Goal: Information Seeking & Learning: Learn about a topic

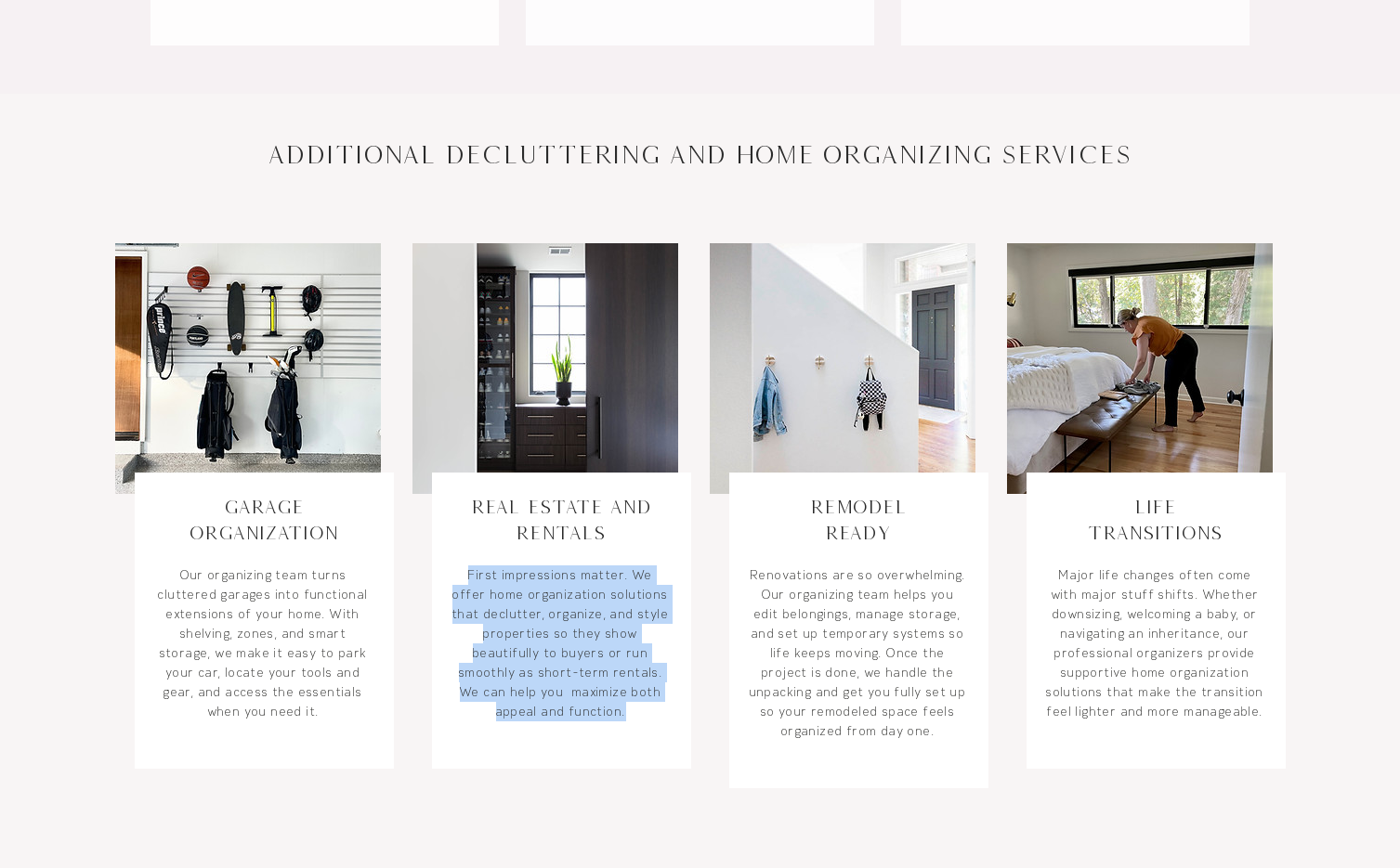
click at [505, 508] on link "Real Estate and Rentals" at bounding box center [561, 519] width 180 height 47
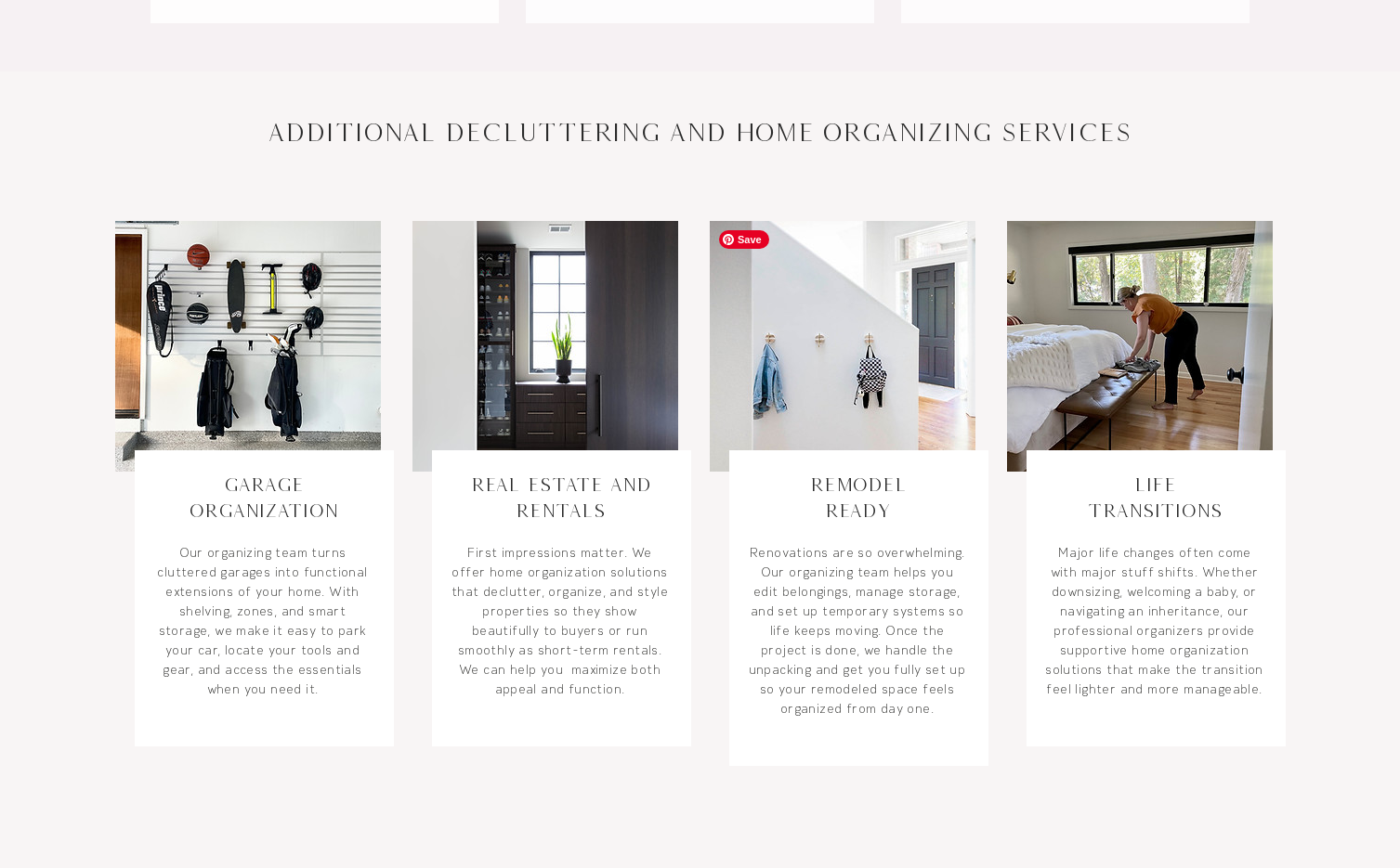
scroll to position [1123, 0]
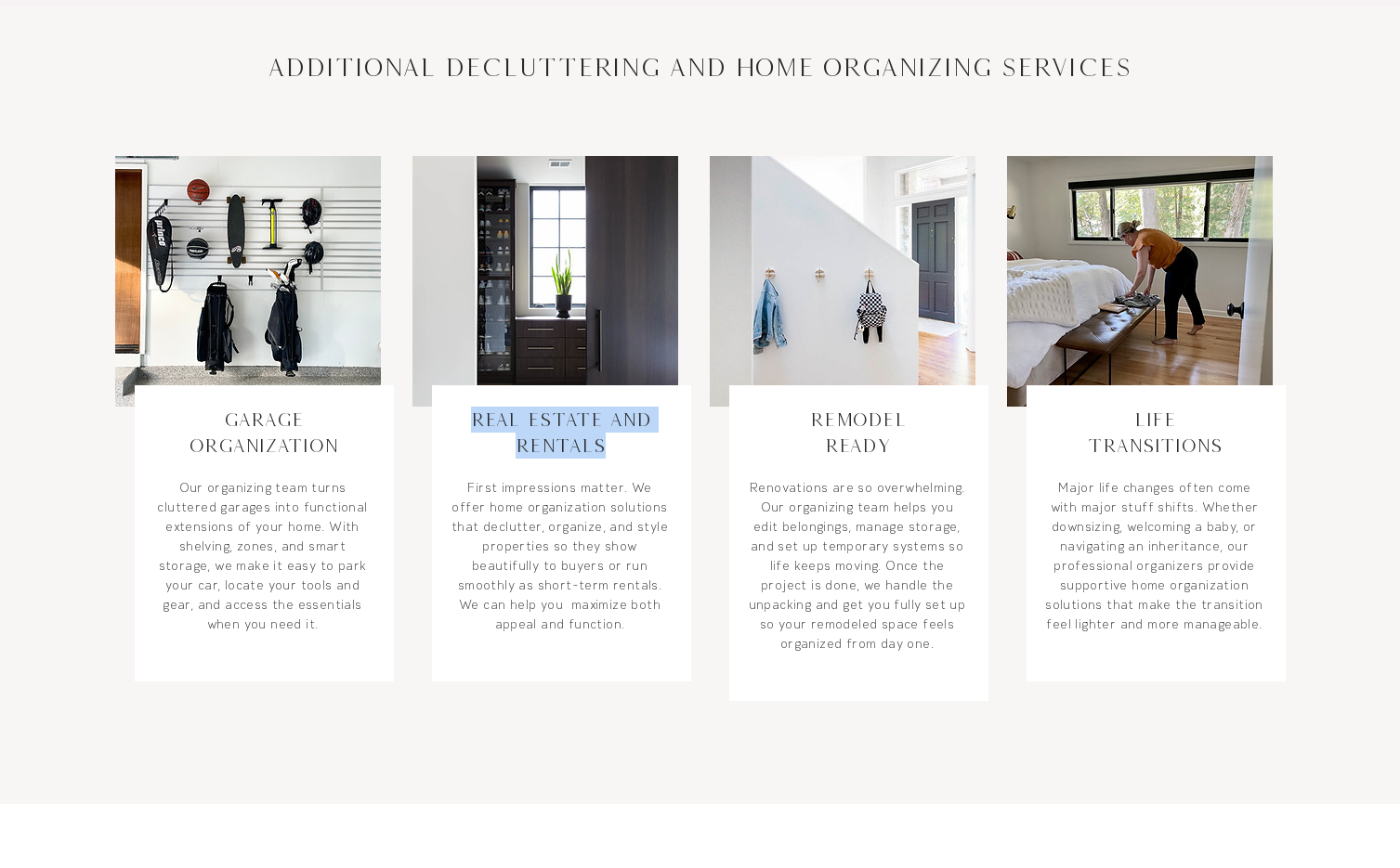
copy link "Real Estate and Rentals"
drag, startPoint x: 656, startPoint y: 455, endPoint x: 473, endPoint y: 426, distance: 185.3
click at [473, 426] on h3 "Real Estate and Rentals" at bounding box center [560, 433] width 219 height 52
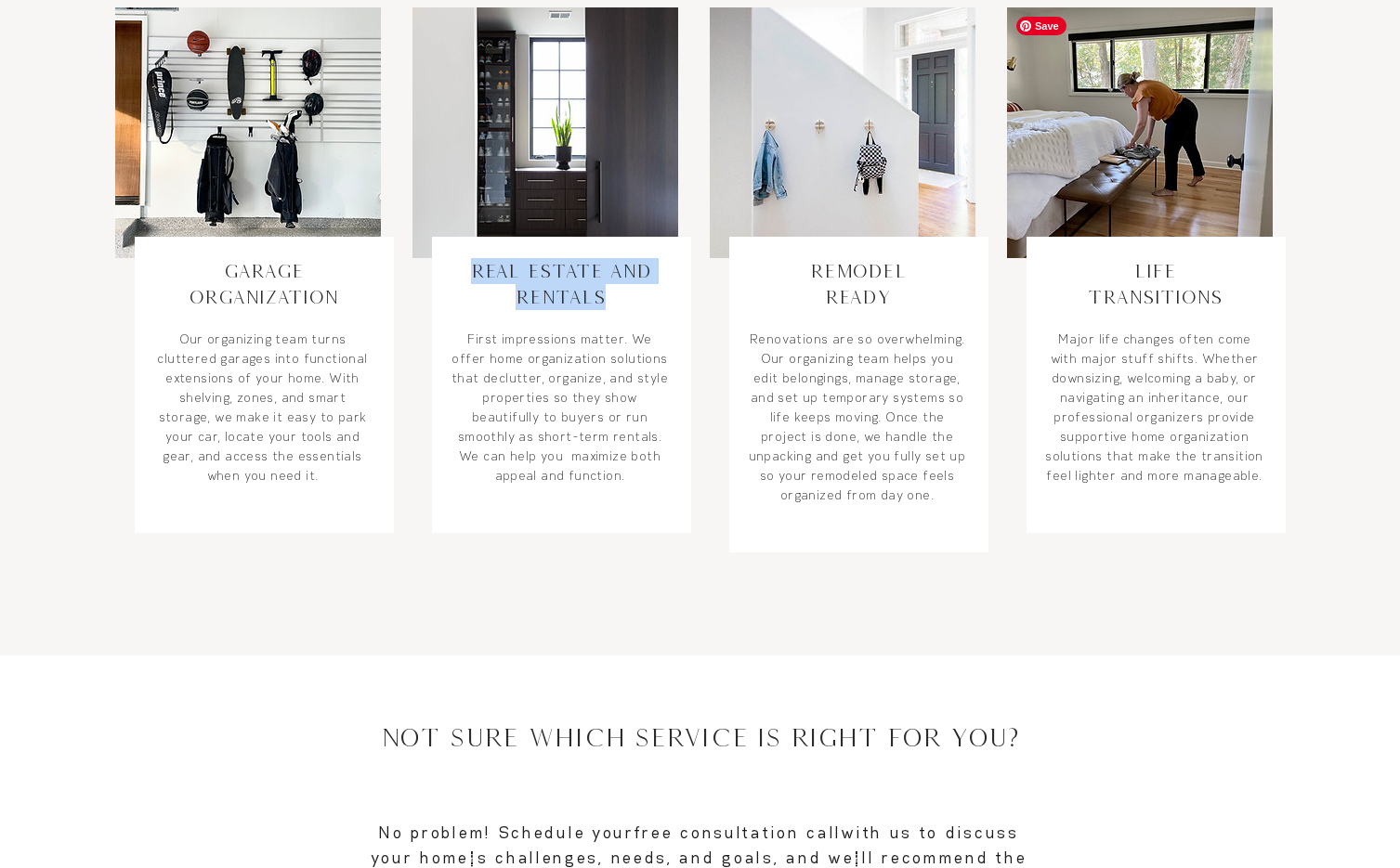
scroll to position [1295, 0]
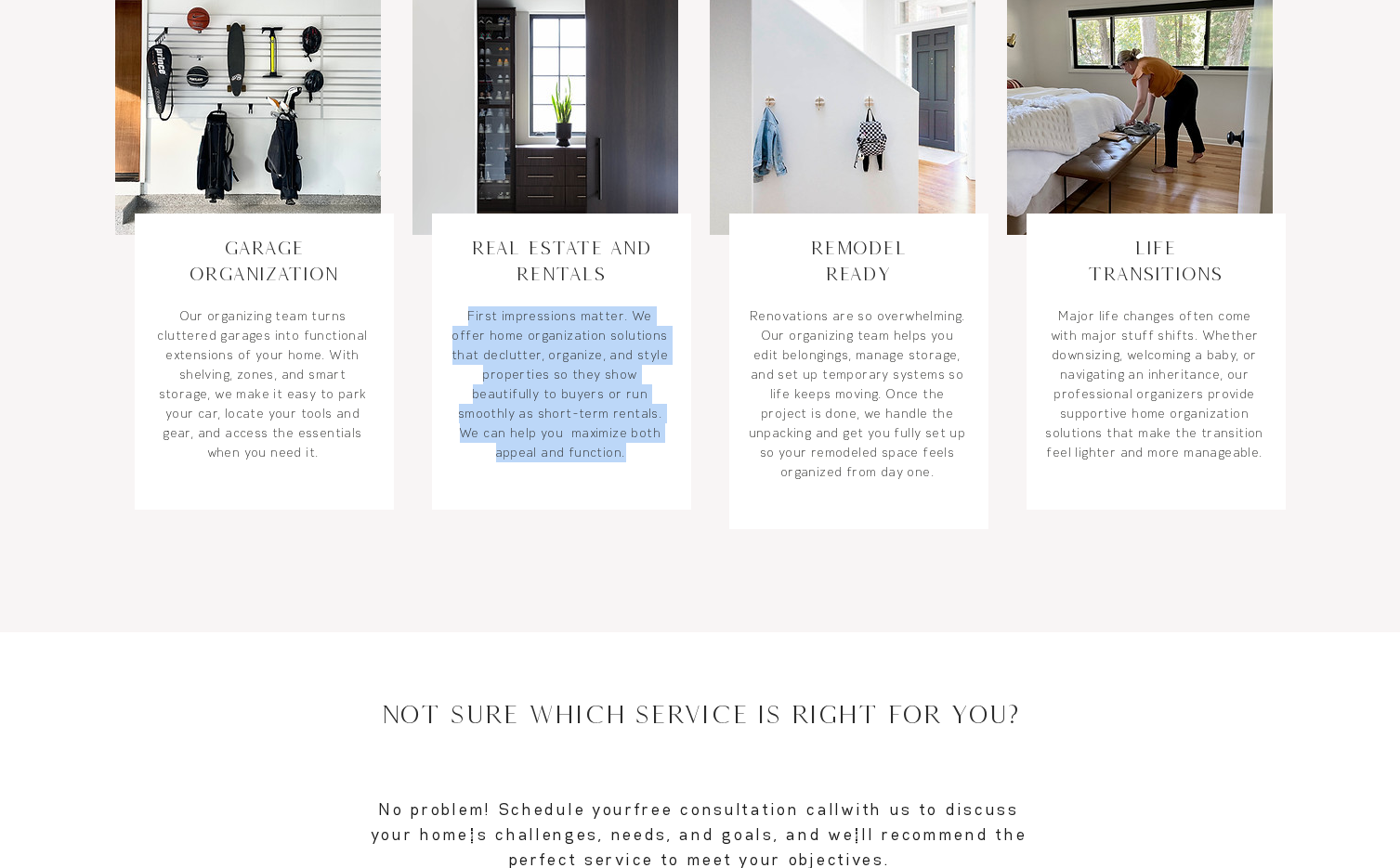
drag, startPoint x: 645, startPoint y: 459, endPoint x: 464, endPoint y: 326, distance: 224.6
click at [464, 326] on p "First impressions matter. We offer home organization solutions that declutter, …" at bounding box center [560, 384] width 219 height 156
copy p "fer home organization solutions that declutter, organize, and style properties …"
copy link "Remodel Ready"
drag, startPoint x: 918, startPoint y: 270, endPoint x: 813, endPoint y: 246, distance: 107.7
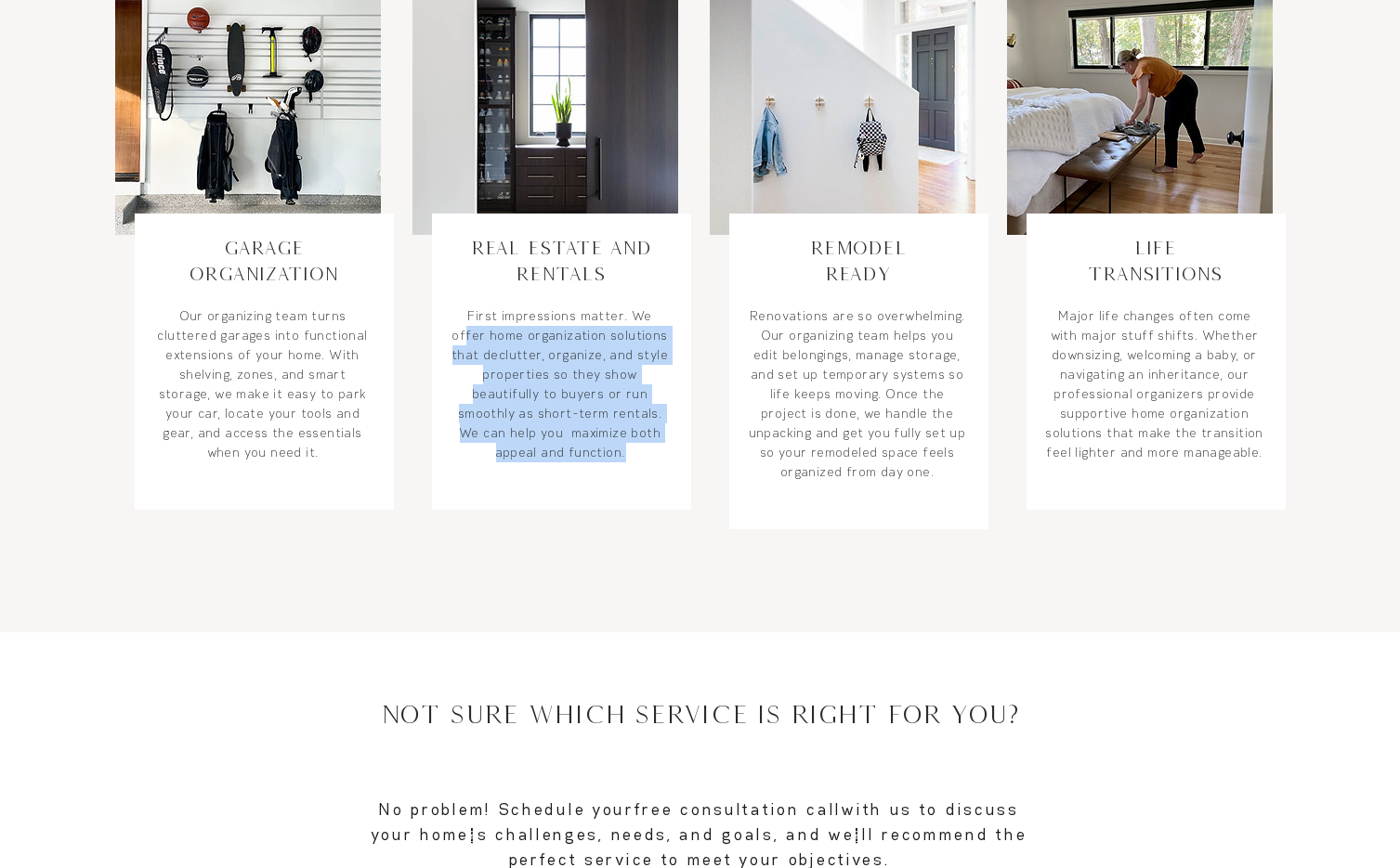
click at [813, 246] on h3 "Remodel Ready" at bounding box center [858, 261] width 219 height 52
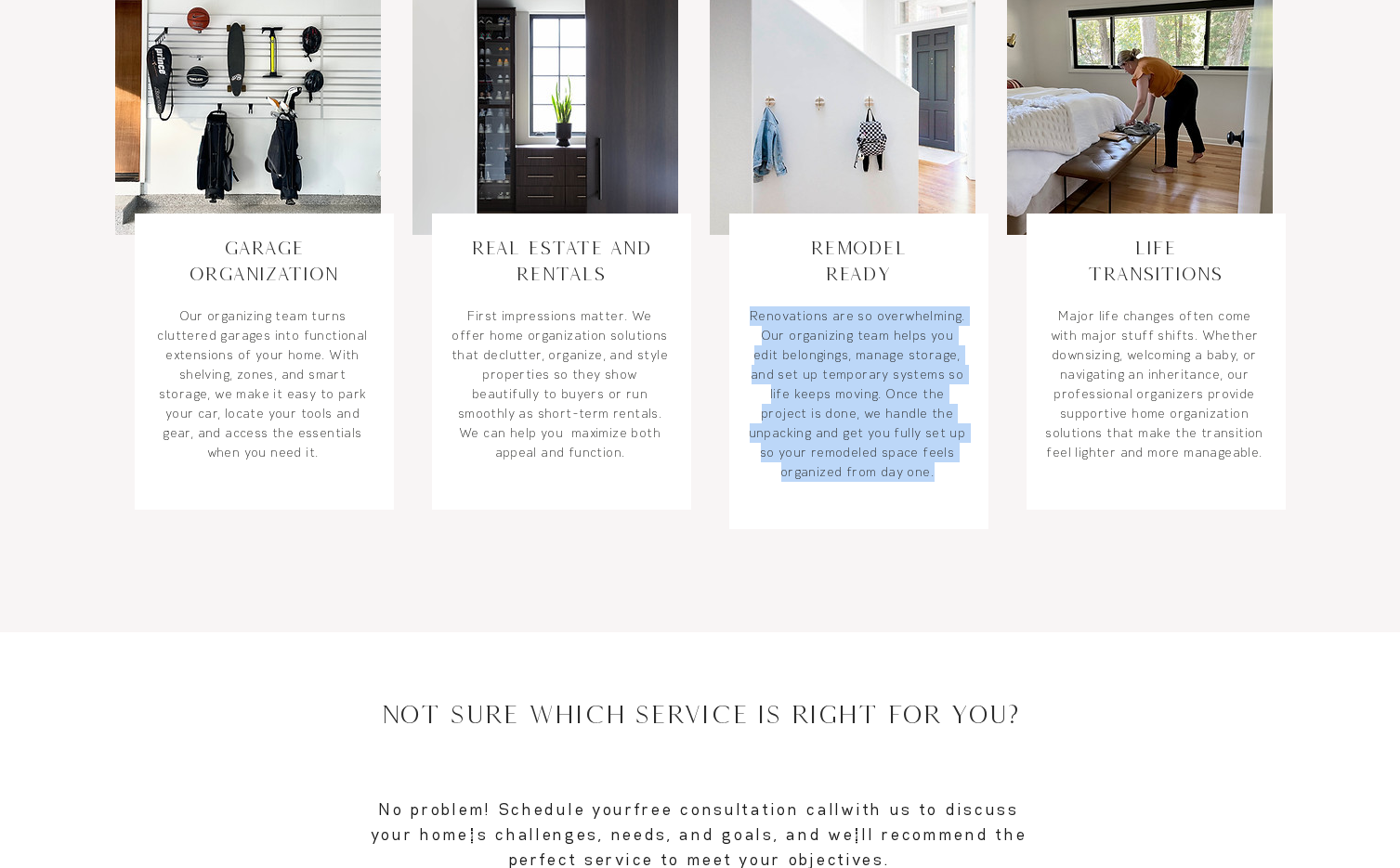
copy p "Renovations are so overwhelming. Our organizing team helps you edit belongings,…"
drag, startPoint x: 937, startPoint y: 475, endPoint x: 749, endPoint y: 319, distance: 244.3
click at [749, 319] on p "Renovations are so overwhelming. Our organizing team helps you edit belongings,…" at bounding box center [858, 393] width 219 height 176
drag, startPoint x: 1236, startPoint y: 276, endPoint x: 1119, endPoint y: 252, distance: 119.4
click at [1119, 252] on h3 "Life Transitions" at bounding box center [1155, 261] width 219 height 52
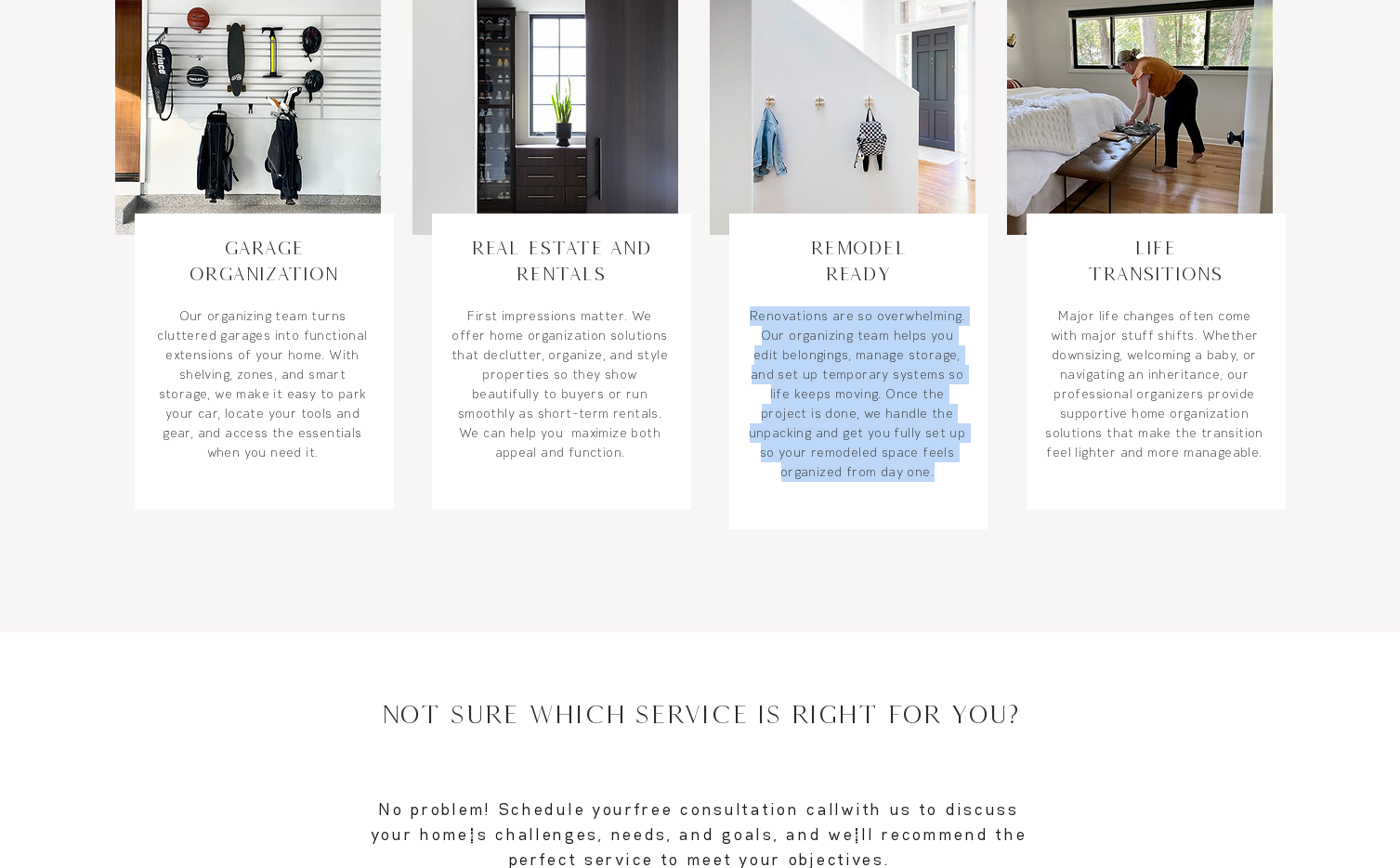
copy link "Life Transitions"
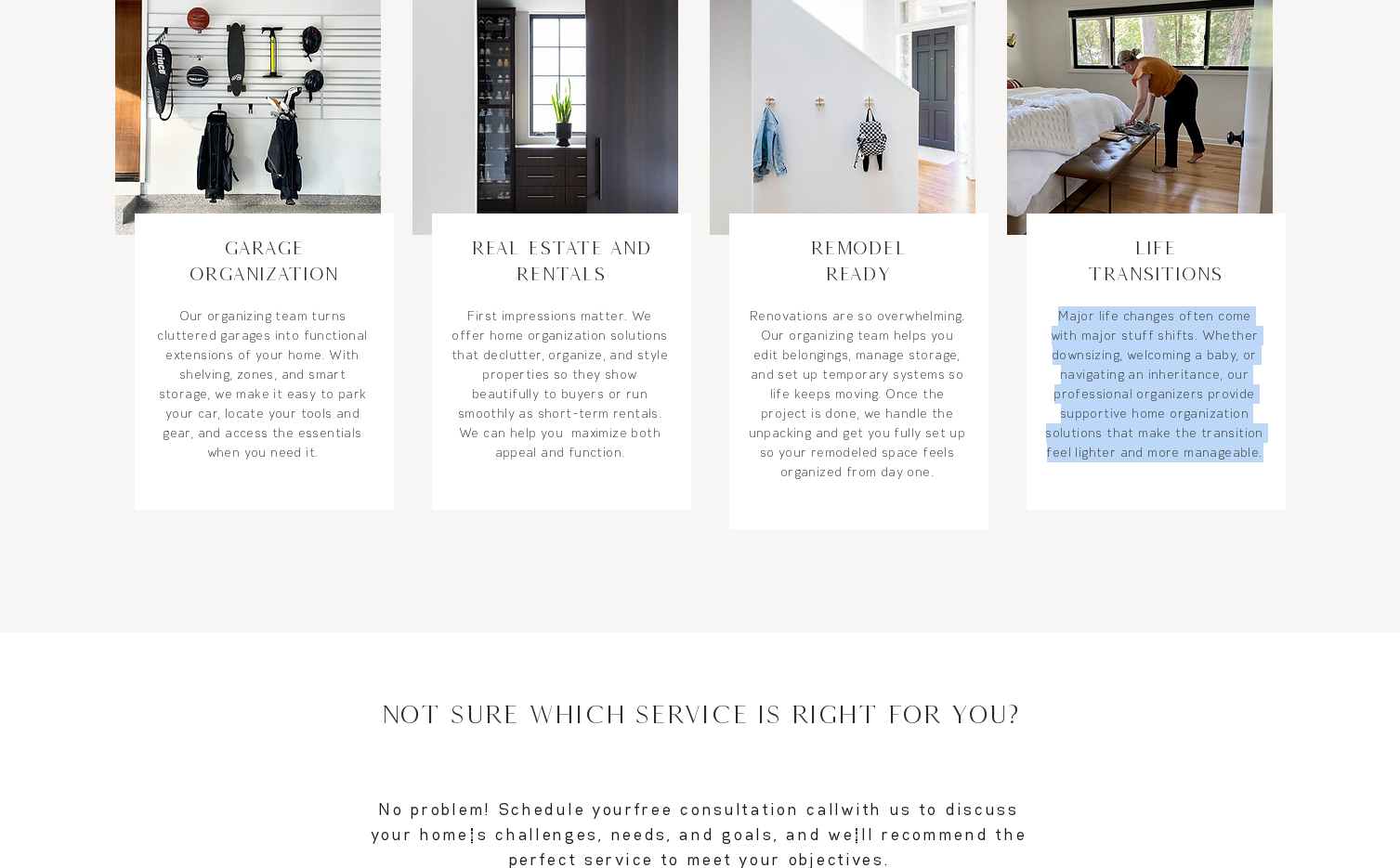
drag, startPoint x: 1262, startPoint y: 455, endPoint x: 1052, endPoint y: 322, distance: 248.6
click at [1052, 322] on p "Major life changes often come with major stuff shifts. Whether downsizing, welc…" at bounding box center [1155, 384] width 219 height 156
copy p "Major life changes often come with major stuff shifts. Whether downsizing, welc…"
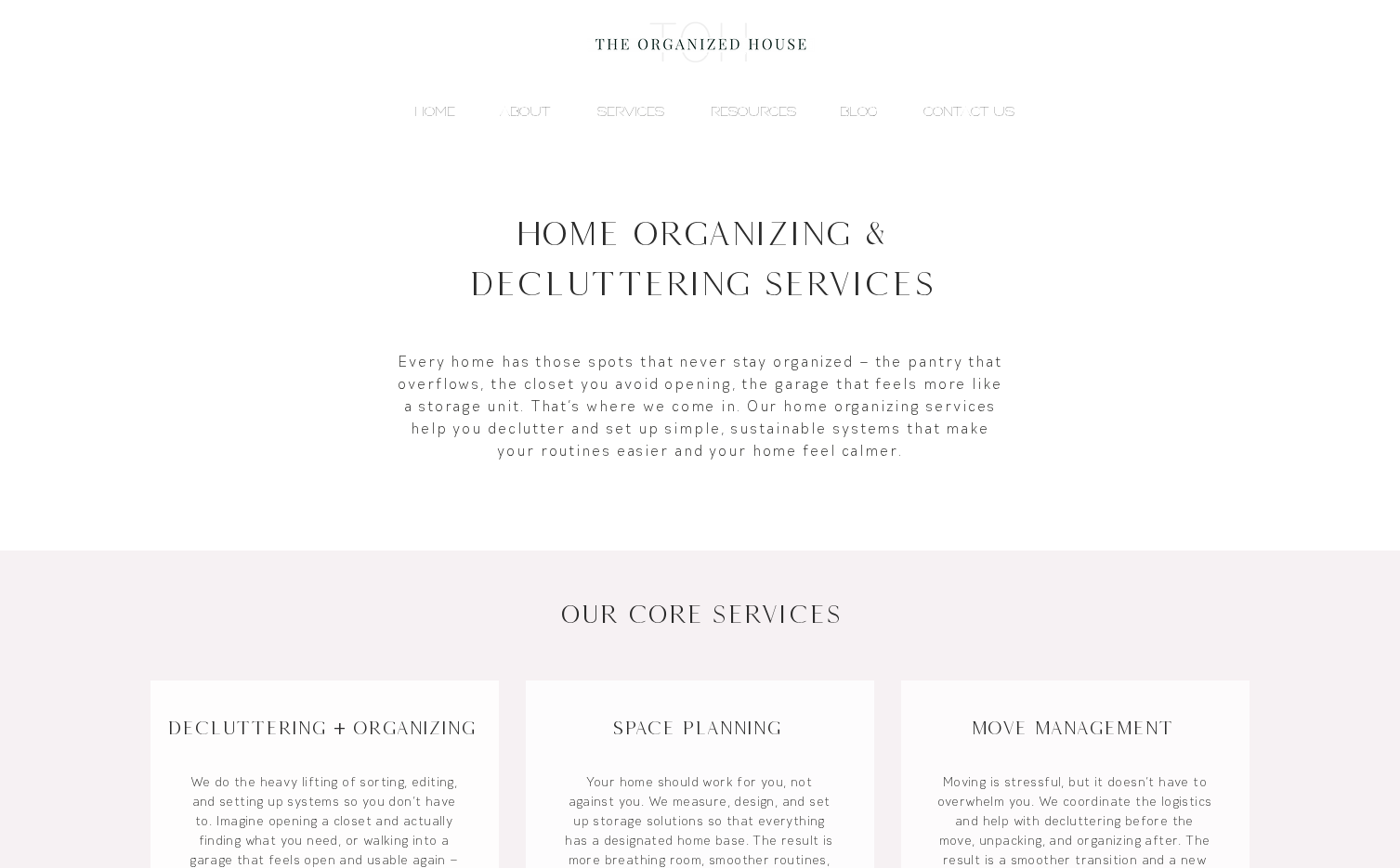
scroll to position [0, 0]
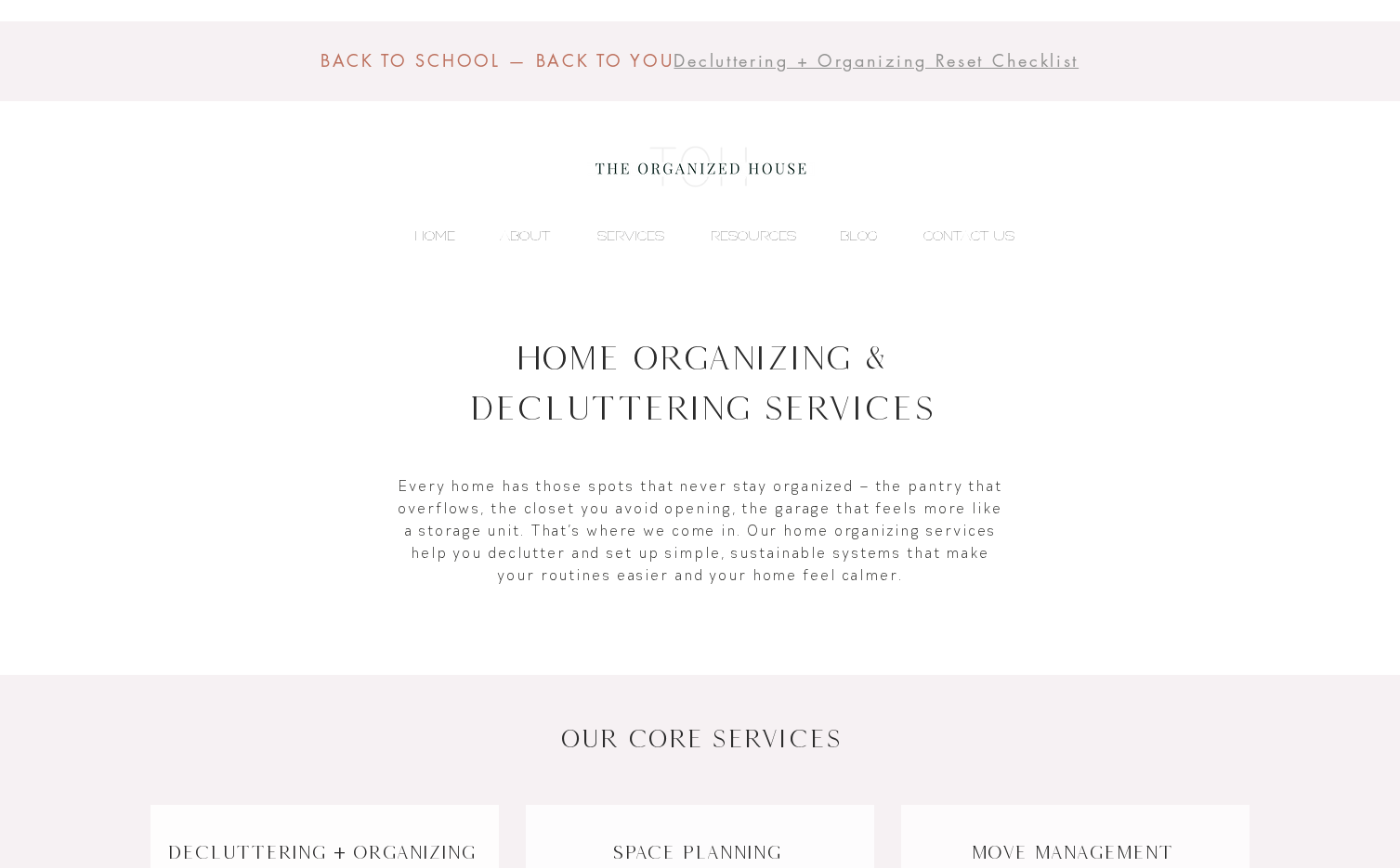
click at [433, 238] on p "HOME" at bounding box center [435, 235] width 59 height 28
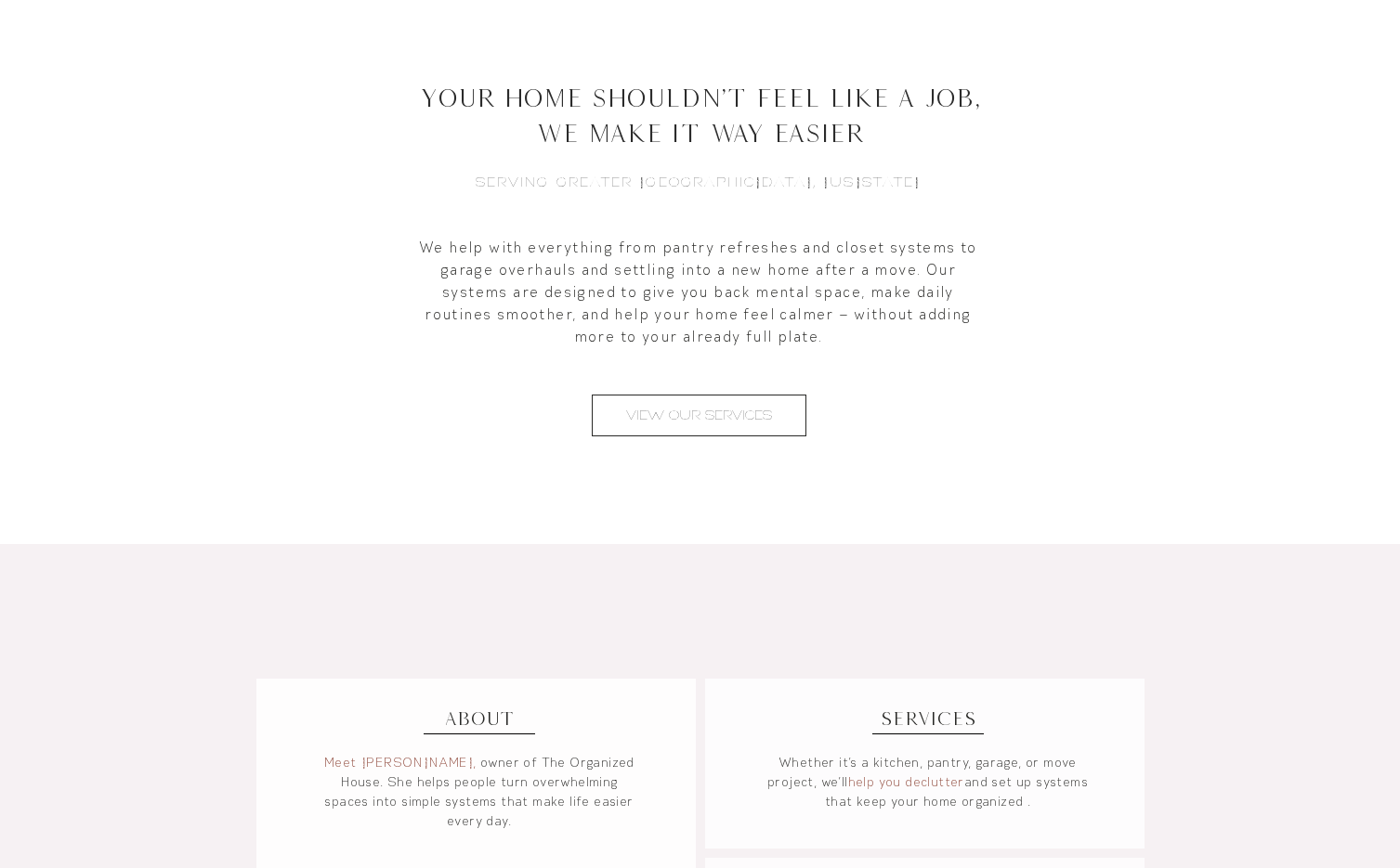
scroll to position [861, 0]
click at [741, 425] on link "VIEW OUR SERVICES" at bounding box center [700, 412] width 215 height 42
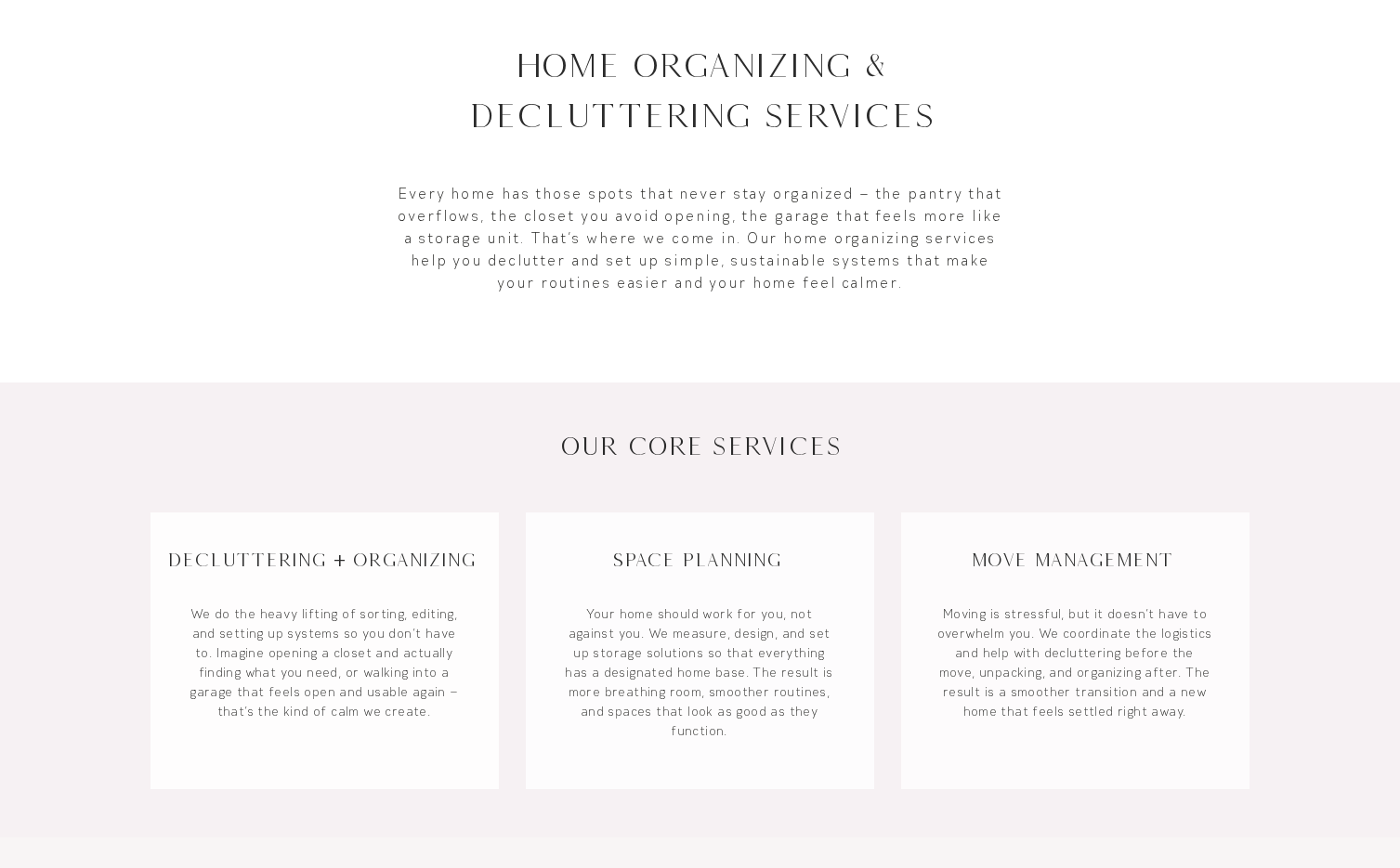
scroll to position [435, 0]
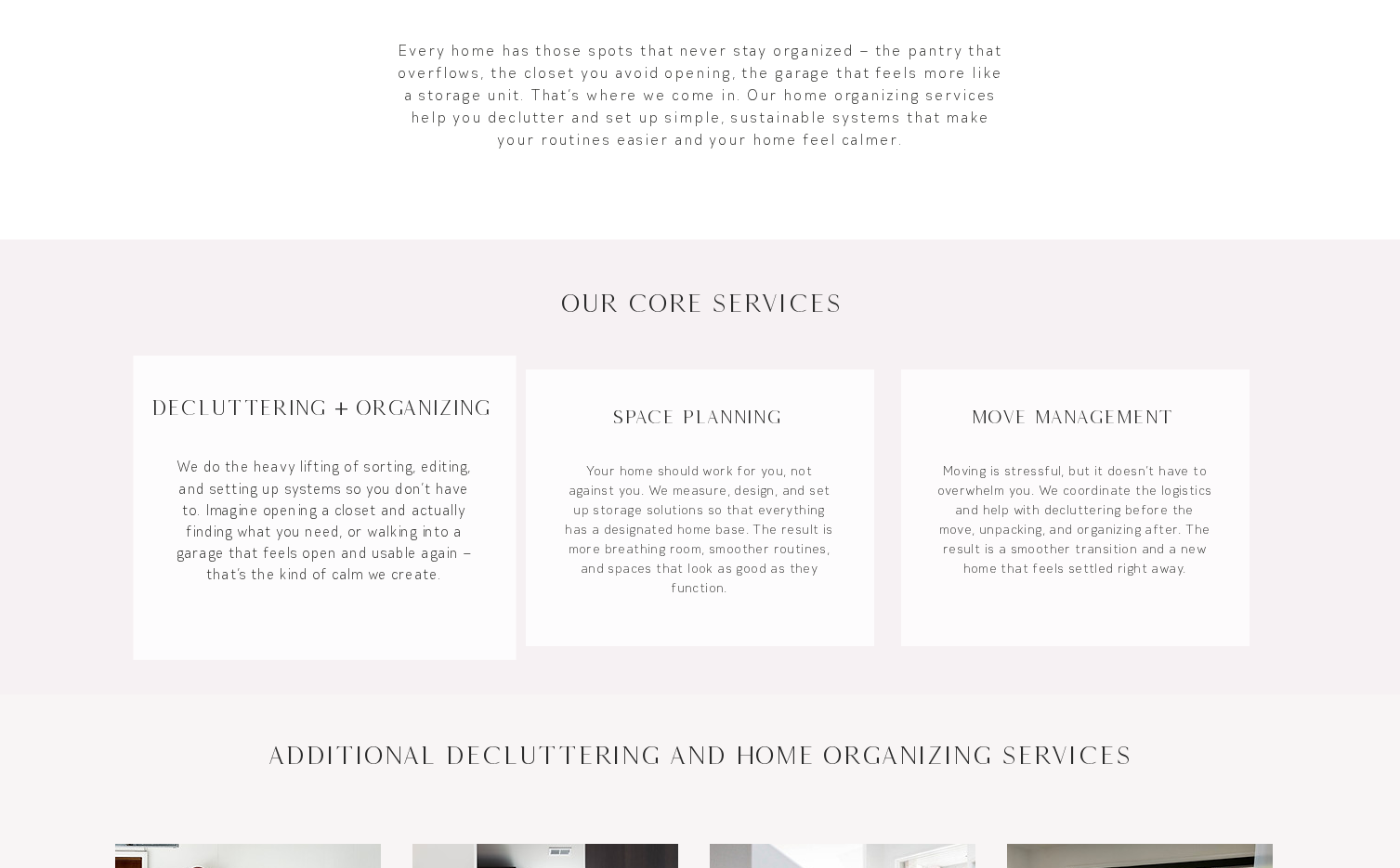
click at [388, 415] on h3 "Decluttering + Organizing" at bounding box center [320, 408] width 372 height 29
click at [355, 503] on p "We do the heavy lifting of sorting, editing, and setting up systems so you don’…" at bounding box center [324, 521] width 304 height 129
click at [342, 552] on p "We do the heavy lifting of sorting, editing, and setting up systems so you don’…" at bounding box center [324, 521] width 304 height 129
click at [230, 415] on h3 "Decluttering + Organizing" at bounding box center [320, 408] width 372 height 29
click at [238, 465] on p "We do the heavy lifting of sorting, editing, and setting up systems so you don’…" at bounding box center [324, 521] width 304 height 129
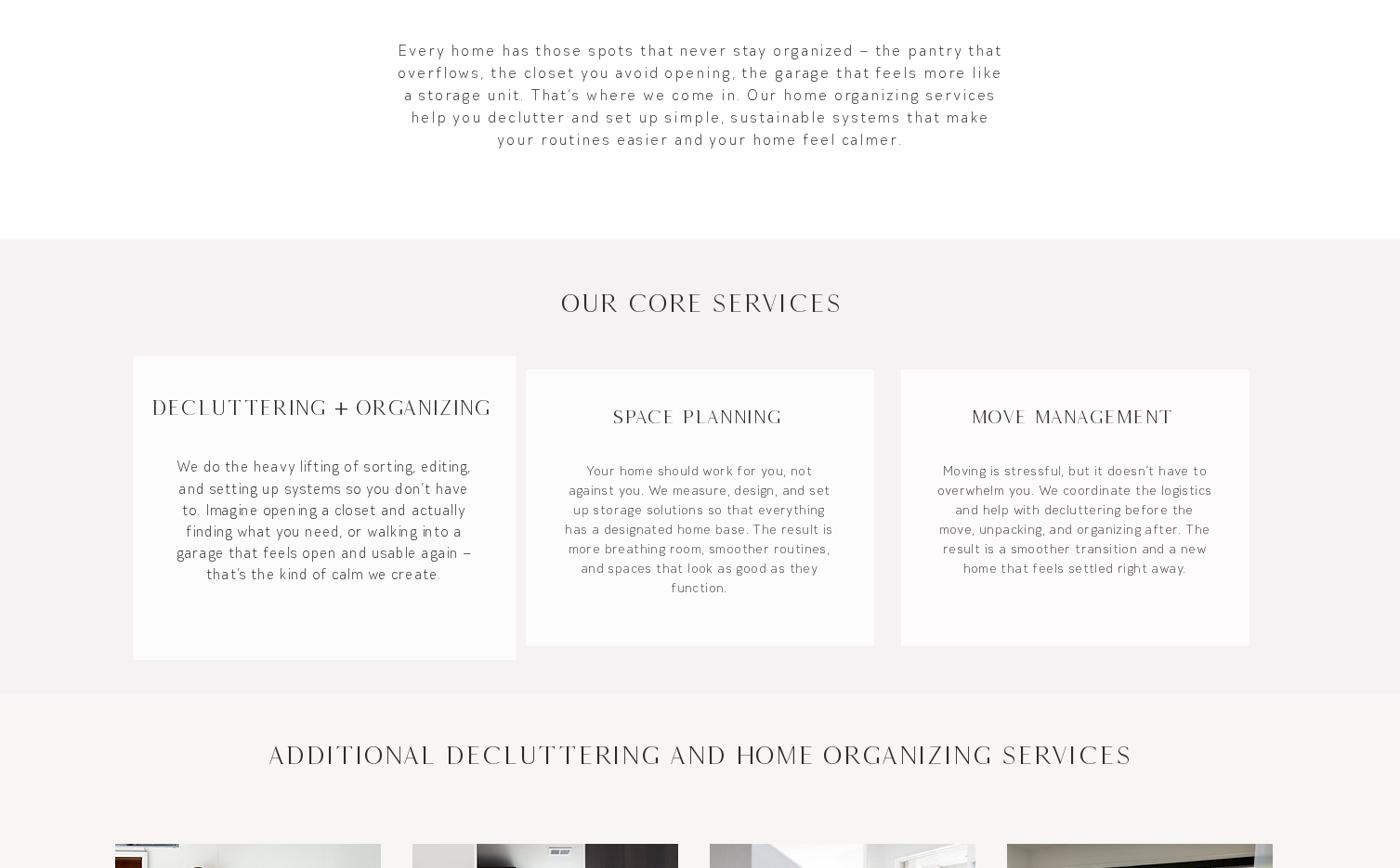
click at [324, 450] on div at bounding box center [324, 507] width 384 height 304
click at [399, 435] on div at bounding box center [324, 507] width 384 height 304
click at [429, 373] on div at bounding box center [324, 507] width 384 height 304
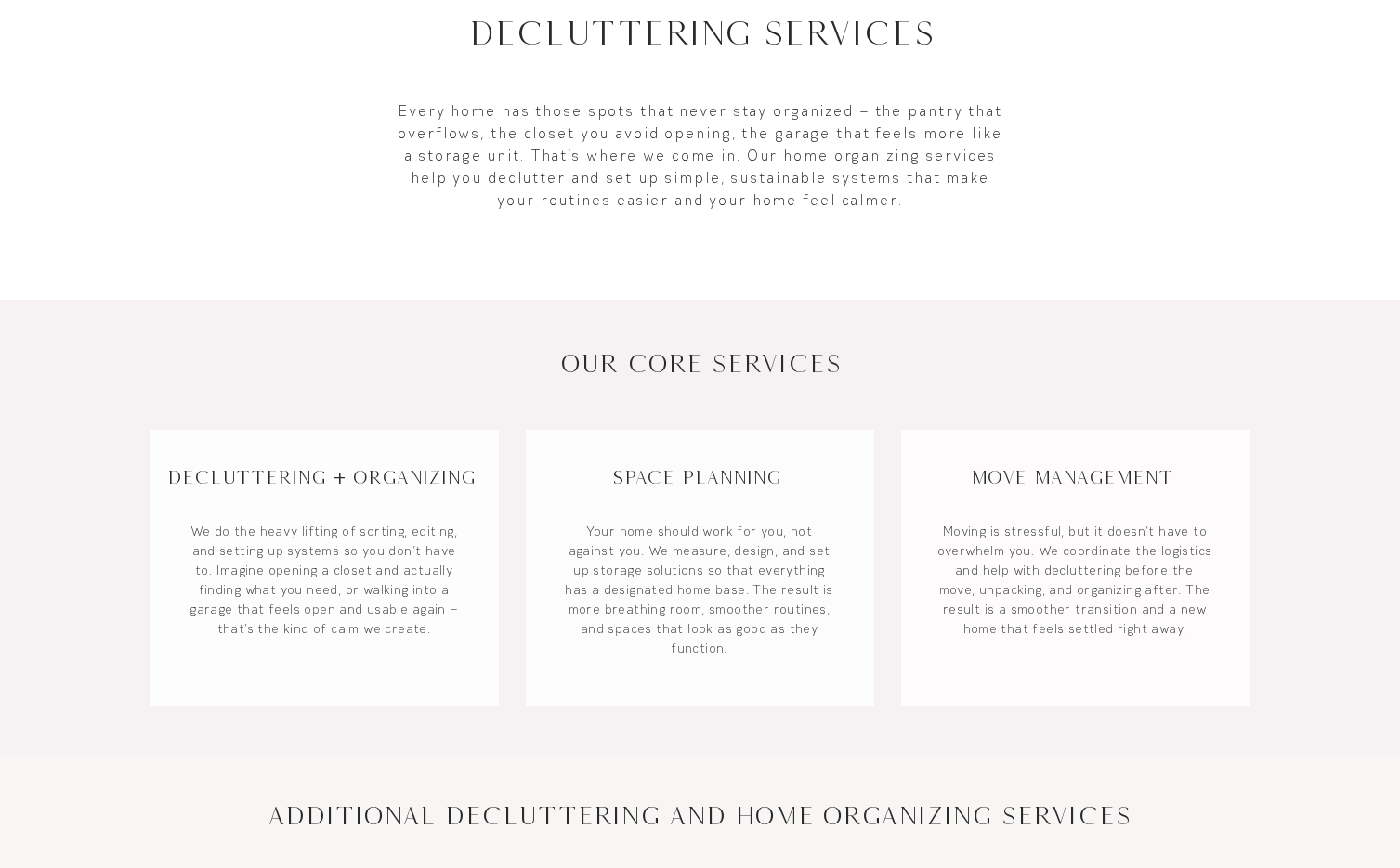
scroll to position [0, 0]
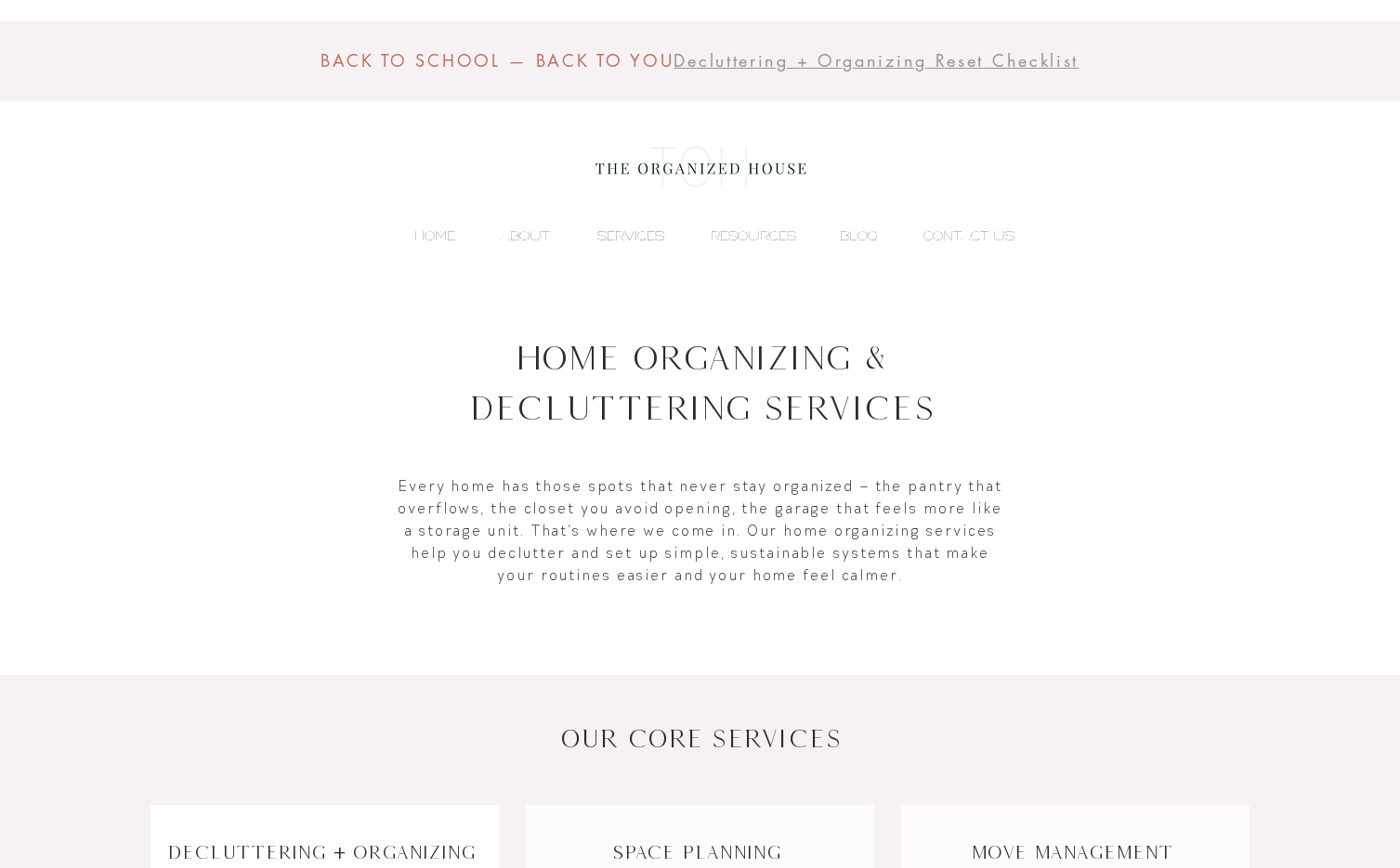
click at [610, 234] on p "SERVICES" at bounding box center [630, 235] width 85 height 28
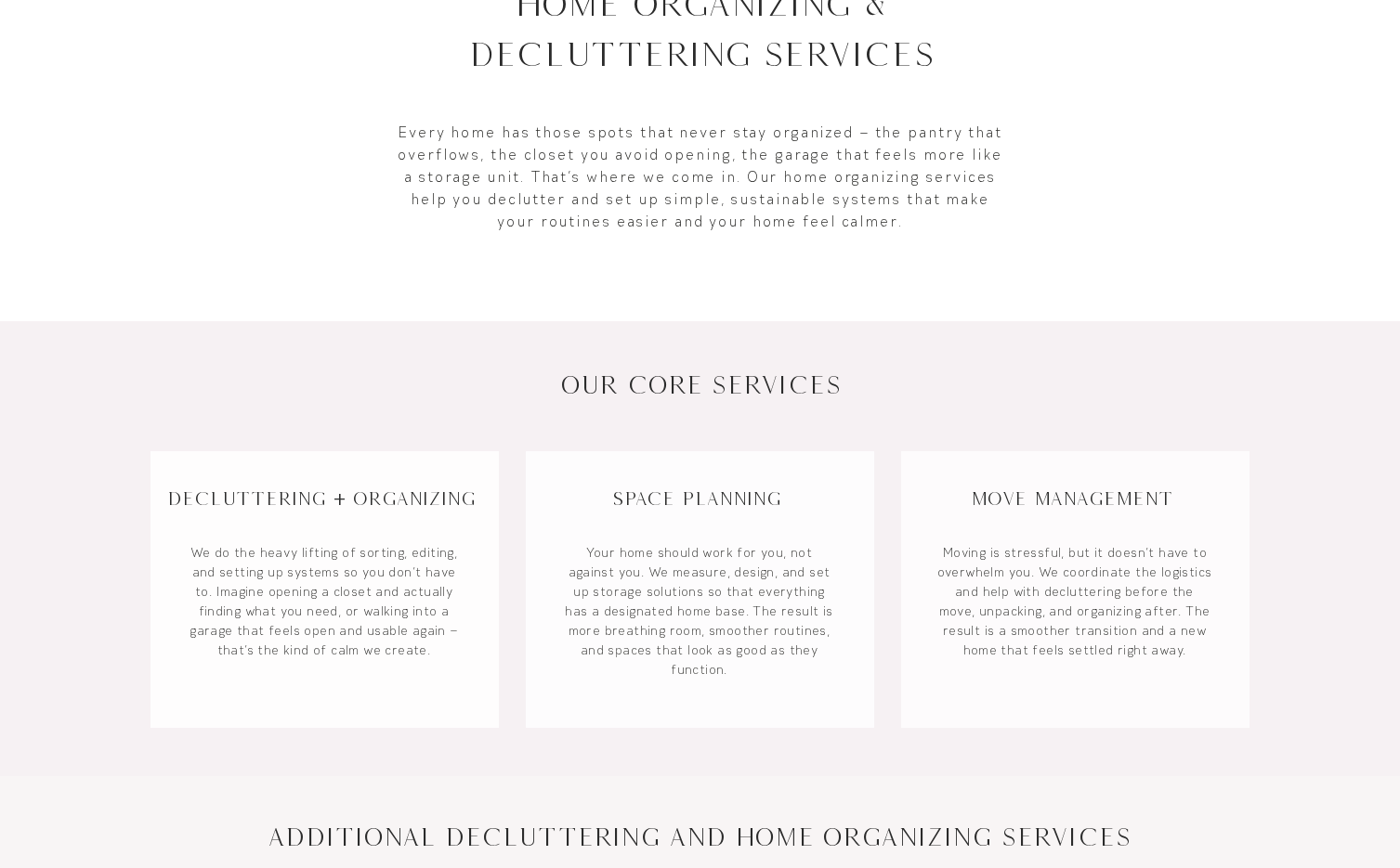
scroll to position [560, 0]
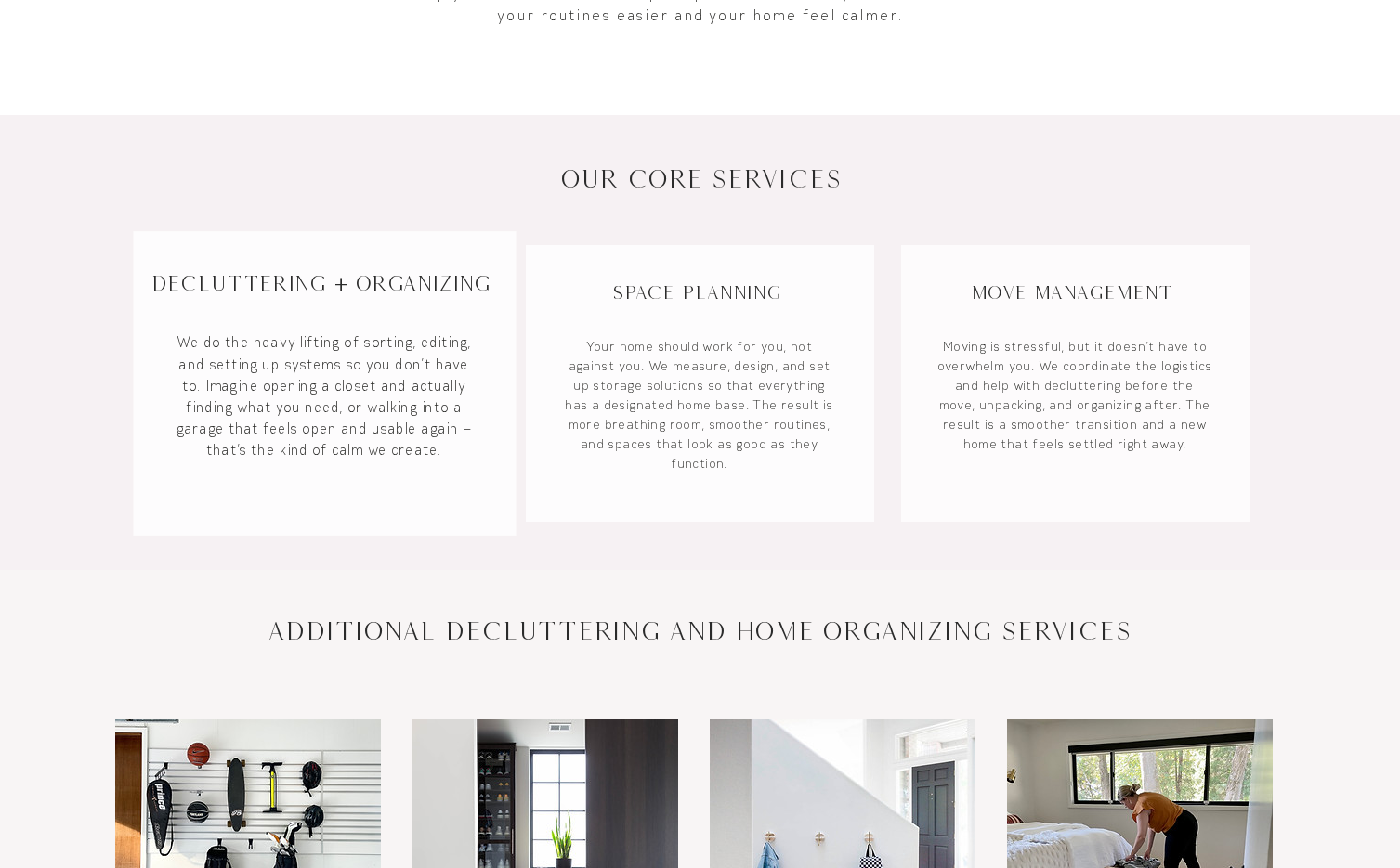
click at [352, 429] on p "We do the heavy lifting of sorting, editing, and setting up systems so you don’…" at bounding box center [324, 397] width 304 height 129
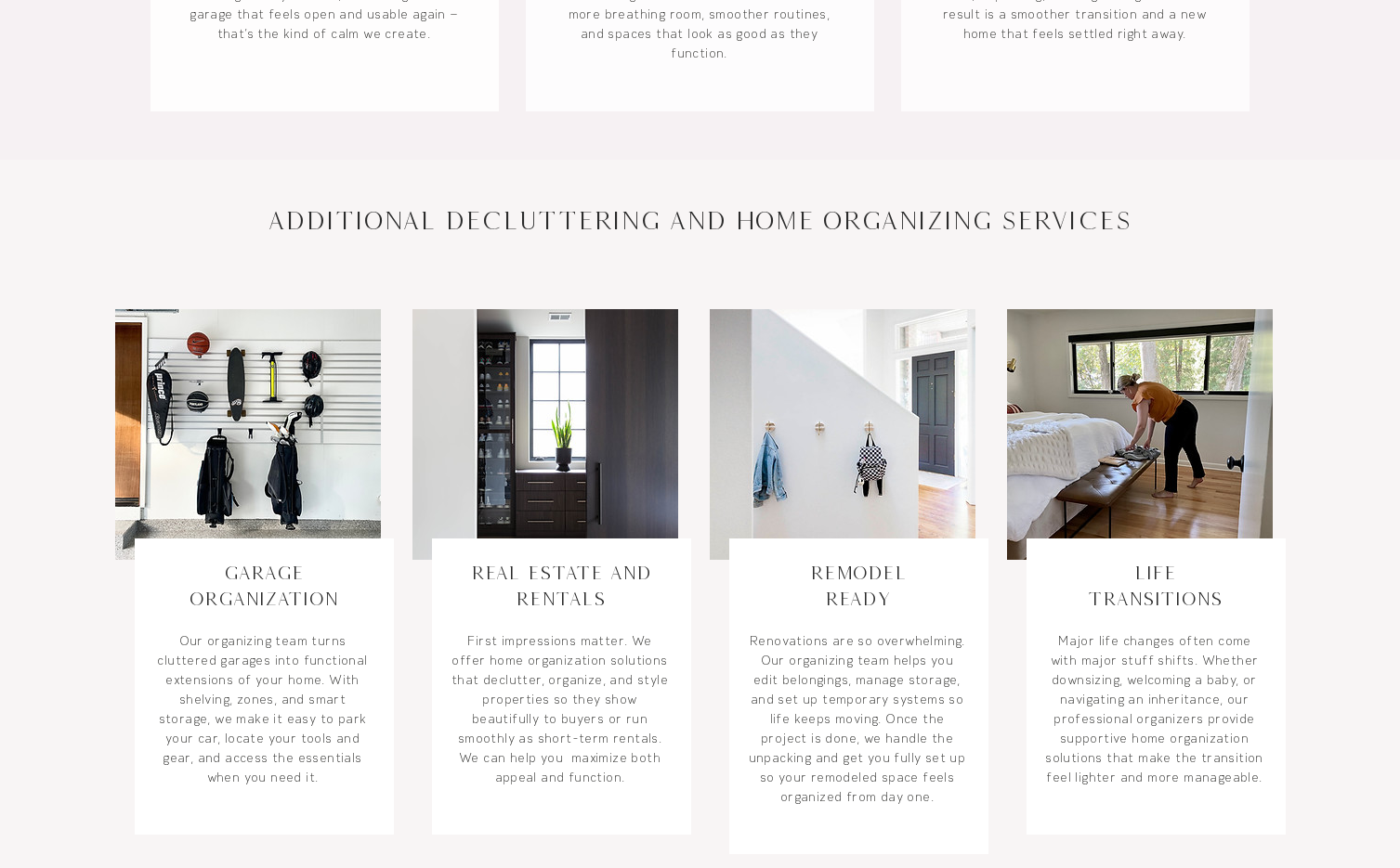
click at [295, 592] on link "Garage Organization" at bounding box center [263, 585] width 149 height 47
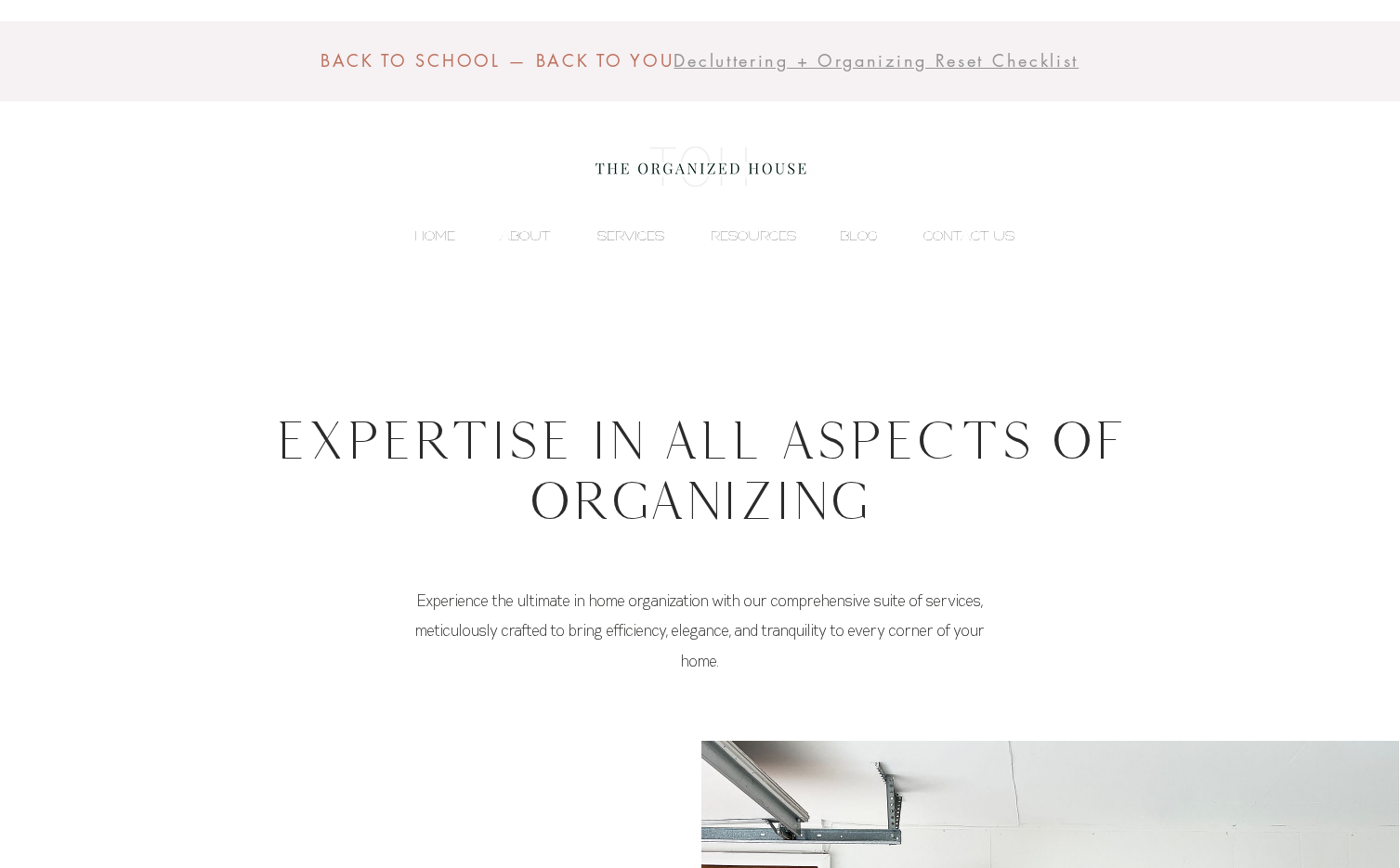
click at [635, 238] on p "SERVICES" at bounding box center [630, 235] width 85 height 28
